Goal: Information Seeking & Learning: Understand process/instructions

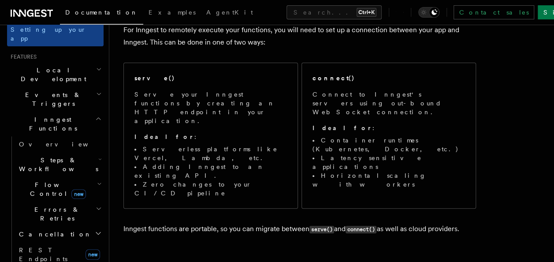
scroll to position [162, 0]
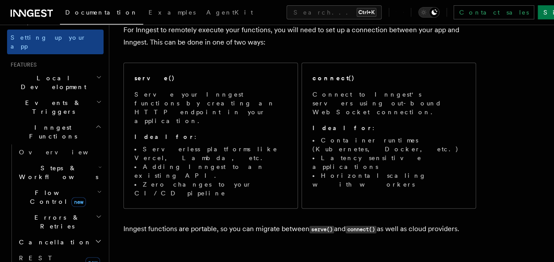
click at [52, 163] on span "Steps & Workflows" at bounding box center [56, 172] width 83 height 18
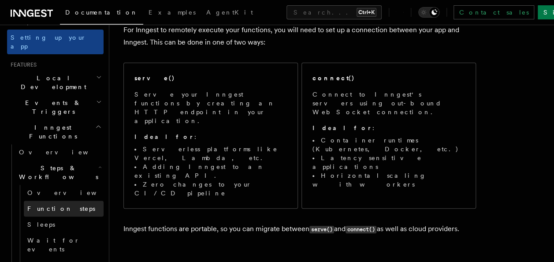
scroll to position [163, 0]
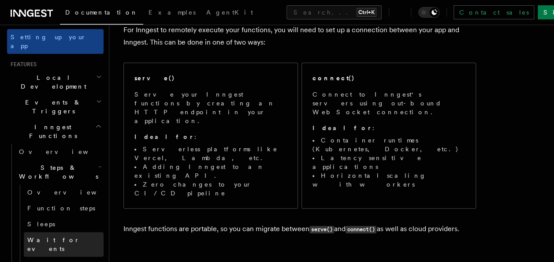
click at [36, 236] on span "Wait for events" at bounding box center [53, 244] width 52 height 16
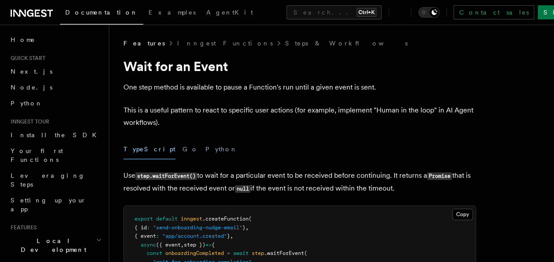
click at [330, 155] on div "TypeScript Go Python" at bounding box center [299, 149] width 352 height 20
click at [239, 146] on div "TypeScript Go Python" at bounding box center [299, 149] width 352 height 20
click at [205, 150] on button "Python" at bounding box center [221, 149] width 32 height 20
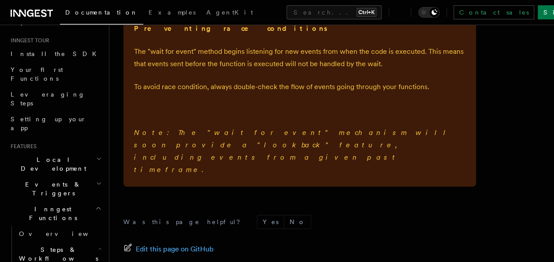
scroll to position [144, 0]
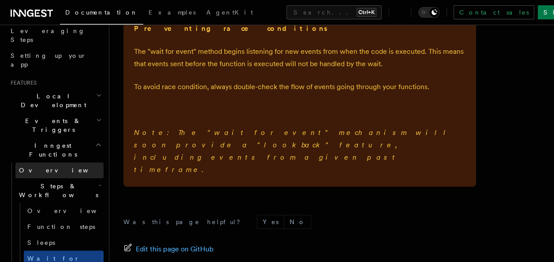
click at [37, 166] on span "Overview" at bounding box center [64, 170] width 91 height 9
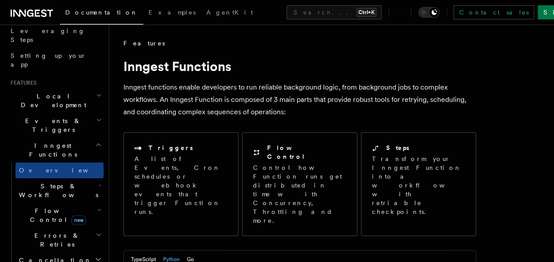
click at [35, 181] on span "Steps & Workflows" at bounding box center [56, 190] width 83 height 18
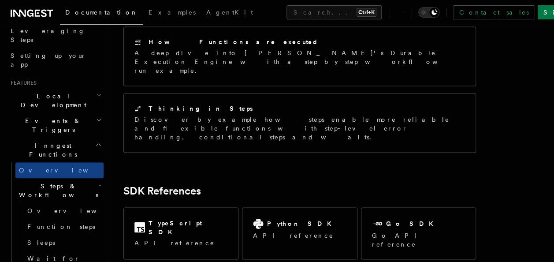
scroll to position [702, 0]
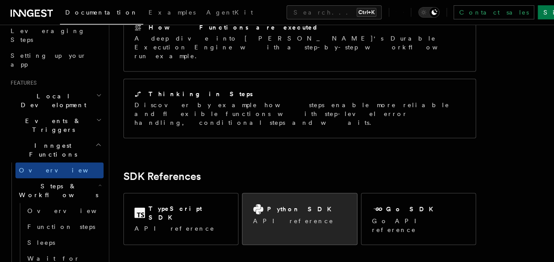
click at [285, 204] on h2 "Python SDK" at bounding box center [301, 208] width 69 height 9
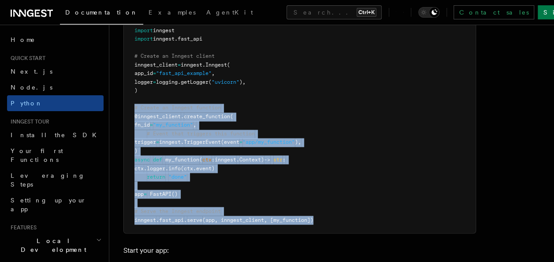
scroll to position [674, 0]
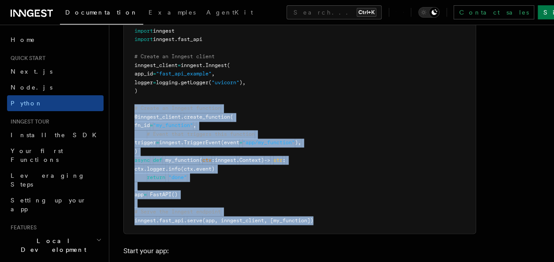
drag, startPoint x: 131, startPoint y: 146, endPoint x: 324, endPoint y: 220, distance: 206.7
click at [324, 220] on pre "import logging from fastapi import FastAPI import inngest import inngest . fast…" at bounding box center [299, 117] width 351 height 233
copy code "# Create an Inngest function @inngest_client . create_function ( fn_id = "my_fu…"
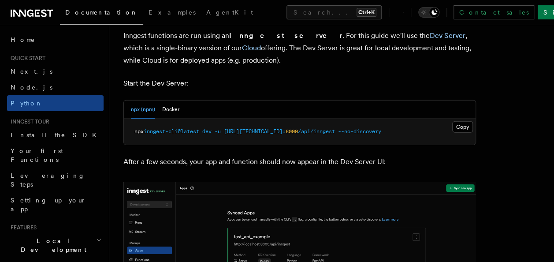
scroll to position [1108, 0]
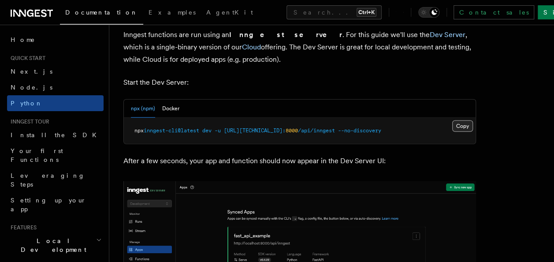
click at [461, 121] on button "Copy Copied" at bounding box center [462, 125] width 21 height 11
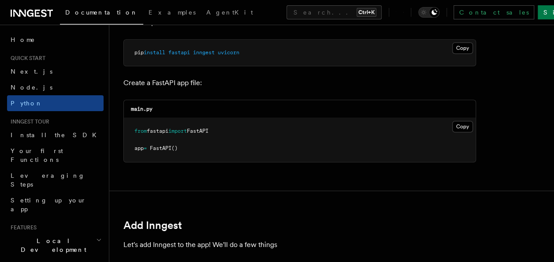
scroll to position [340, 0]
click at [159, 111] on div "main.py" at bounding box center [299, 110] width 351 height 18
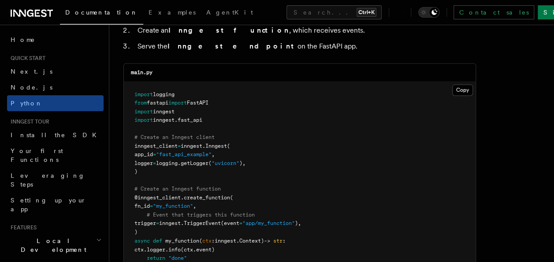
scroll to position [598, 0]
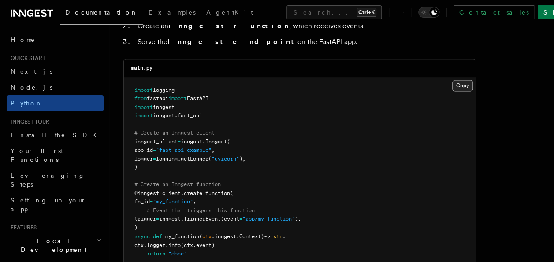
click at [455, 83] on button "Copy Copied" at bounding box center [462, 85] width 21 height 11
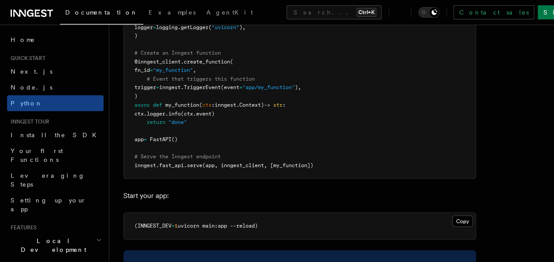
scroll to position [728, 0]
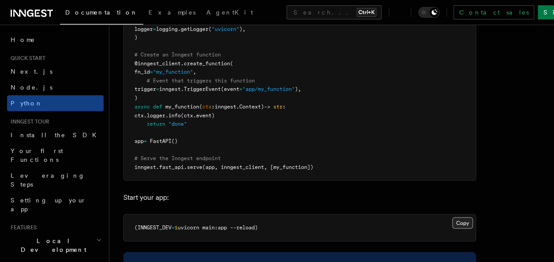
click at [459, 223] on button "Copy Copied" at bounding box center [462, 222] width 21 height 11
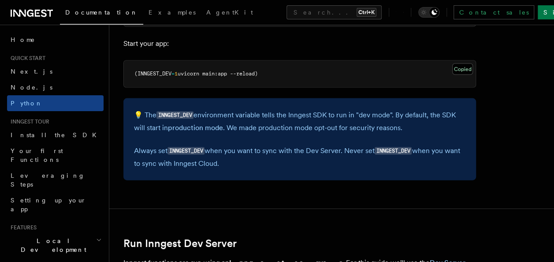
scroll to position [882, 0]
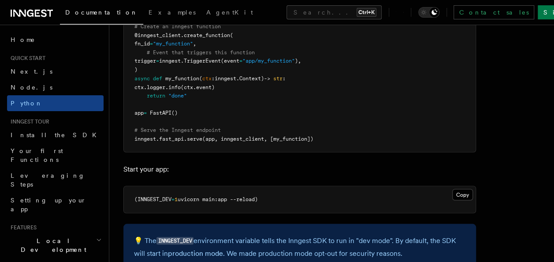
click at [364, 116] on pre "import logging from fastapi import FastAPI import inngest import inngest . fast…" at bounding box center [299, 35] width 351 height 233
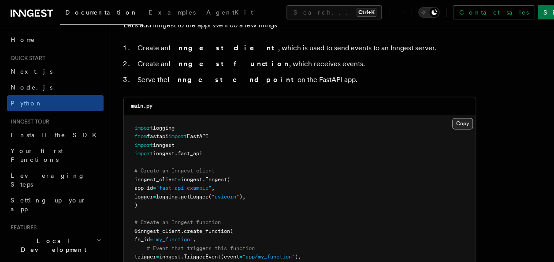
click at [460, 118] on button "Copy Copied" at bounding box center [462, 123] width 21 height 11
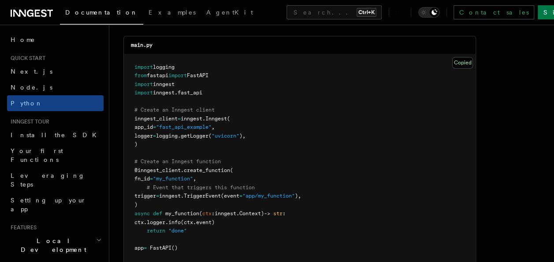
scroll to position [624, 0]
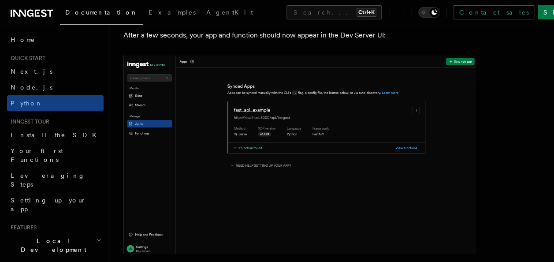
click at [457, 129] on img at bounding box center [299, 154] width 352 height 198
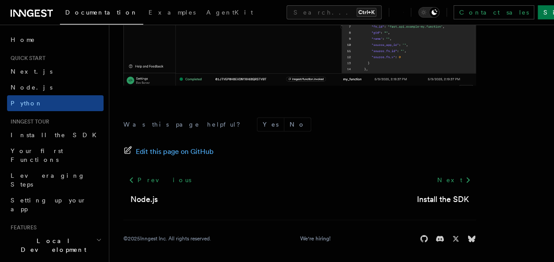
scroll to position [1963, 0]
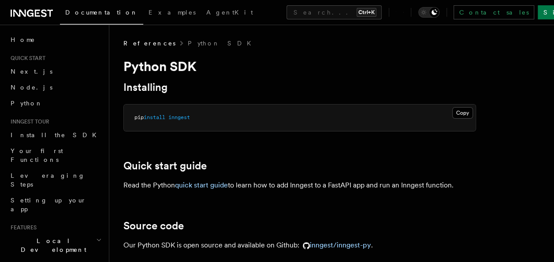
scroll to position [163, 0]
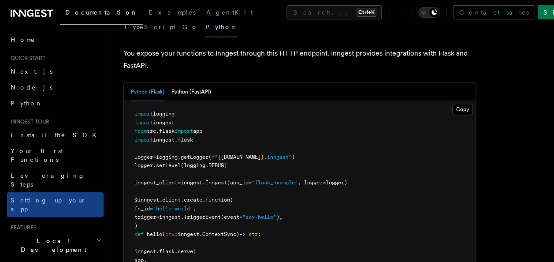
scroll to position [358, 0]
click at [192, 83] on button "Python (FastAPI)" at bounding box center [191, 92] width 40 height 18
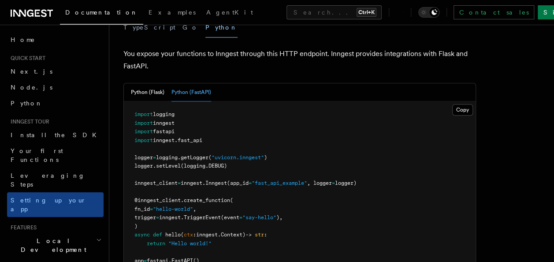
click at [450, 101] on pre "import logging import inngest import fastapi import inngest . fast_api logger =…" at bounding box center [299, 213] width 351 height 224
click at [452, 104] on button "Copy Copied" at bounding box center [462, 109] width 21 height 11
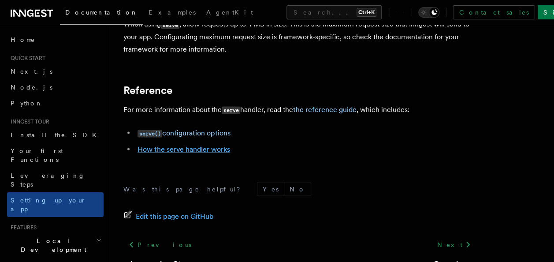
scroll to position [796, 0]
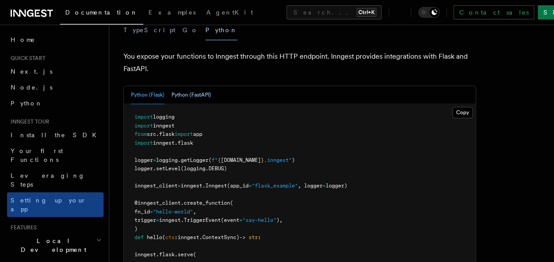
click at [196, 86] on button "Python (FastAPI)" at bounding box center [191, 95] width 40 height 18
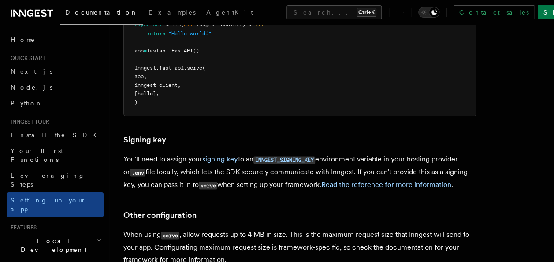
scroll to position [605, 0]
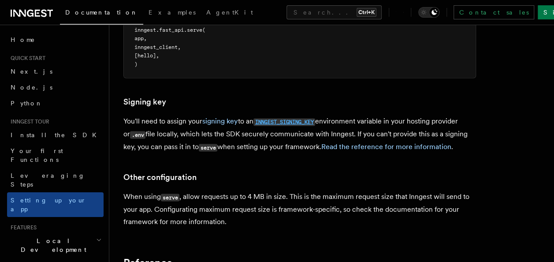
click at [303, 118] on code "INNGEST_SIGNING_KEY" at bounding box center [284, 121] width 62 height 7
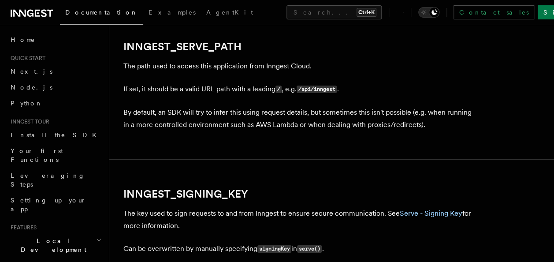
scroll to position [1547, 0]
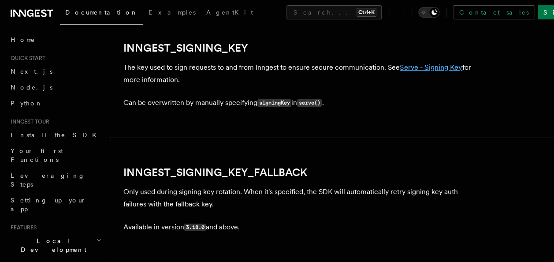
click at [415, 67] on link "Serve - Signing Key" at bounding box center [430, 67] width 63 height 8
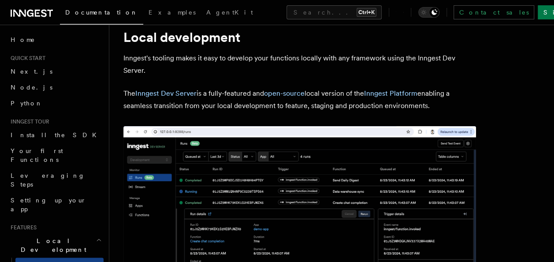
scroll to position [30, 0]
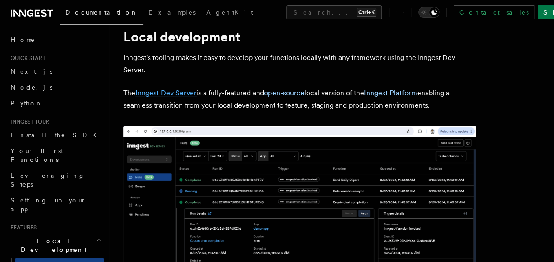
click at [183, 96] on link "Inngest Dev Server" at bounding box center [165, 93] width 61 height 8
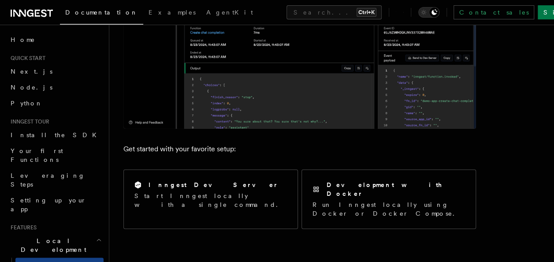
scroll to position [237, 0]
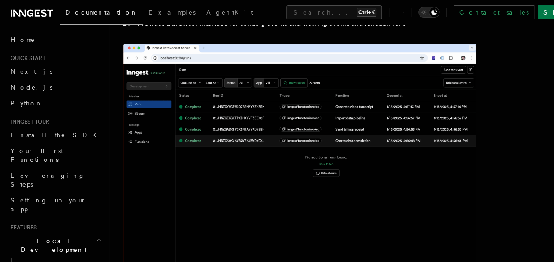
drag, startPoint x: 0, startPoint y: 0, endPoint x: 134, endPoint y: 162, distance: 210.2
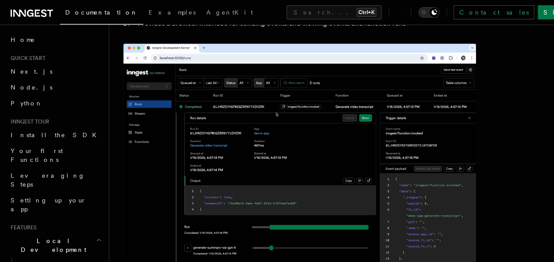
copy span "npx inngest-cli@latest dev -u [URL]: 3000 /api/inngest"
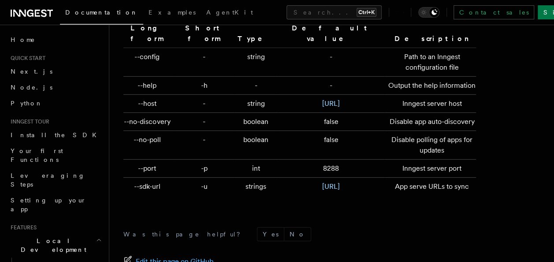
scroll to position [3075, 0]
